Goal: Task Accomplishment & Management: Use online tool/utility

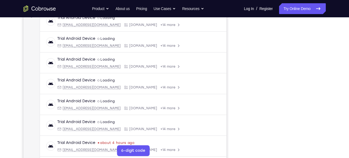
scroll to position [89, 0]
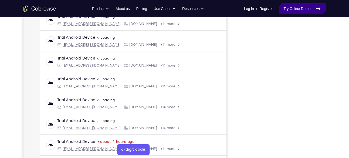
click at [297, 9] on link "Try Online Demo" at bounding box center [302, 8] width 46 height 11
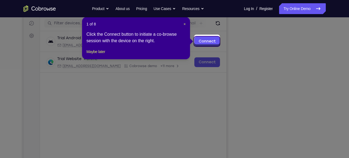
scroll to position [67, 0]
click at [184, 25] on span "×" at bounding box center [185, 24] width 2 height 4
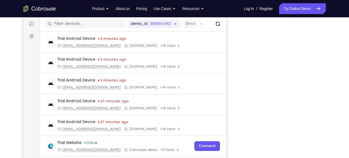
scroll to position [67, 0]
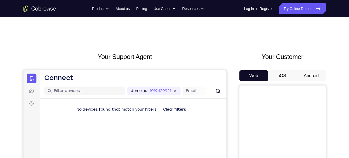
click at [302, 78] on button "Android" at bounding box center [311, 75] width 29 height 11
